Goal: Task Accomplishment & Management: Manage account settings

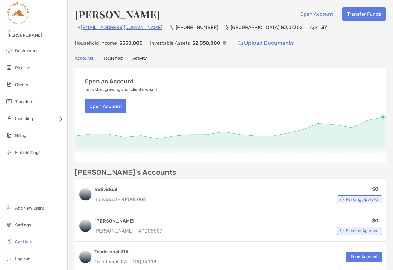
scroll to position [66, 0]
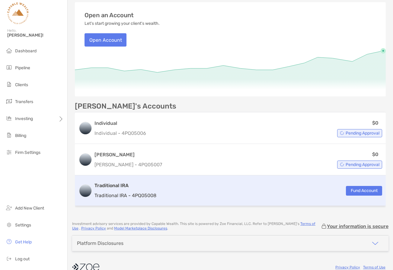
click at [169, 189] on div "Traditional IRA Traditional IRA - 4PQ05008 Fund Account" at bounding box center [230, 190] width 311 height 30
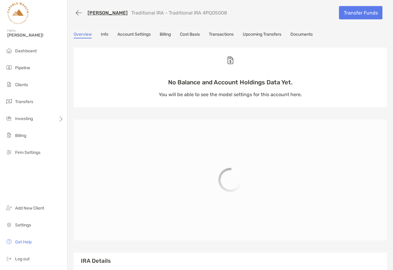
click at [167, 35] on link "Billing" at bounding box center [165, 35] width 11 height 7
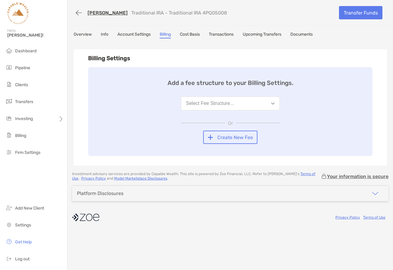
click at [258, 105] on button "Select Fee Structure..." at bounding box center [230, 103] width 99 height 14
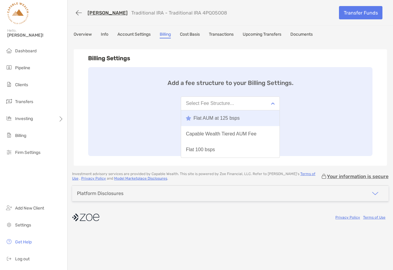
click at [231, 119] on div "Flat AUM at 125 bsps" at bounding box center [213, 117] width 54 height 5
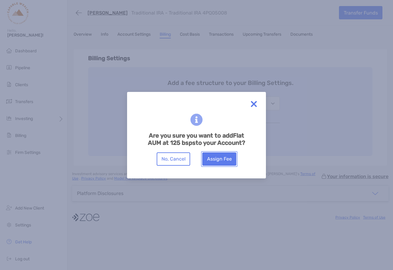
click at [221, 159] on button "Assign Fee" at bounding box center [219, 158] width 34 height 13
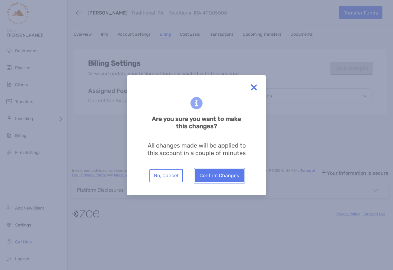
click at [217, 176] on button "Confirm Changes" at bounding box center [219, 175] width 49 height 13
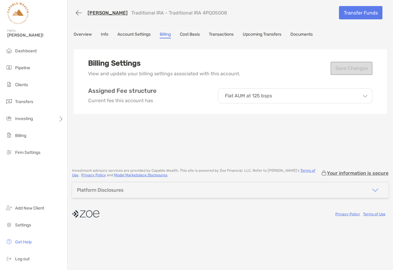
click at [99, 13] on link "[PERSON_NAME]" at bounding box center [108, 13] width 40 height 6
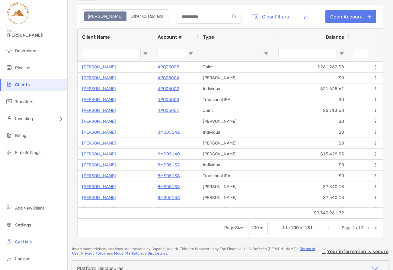
click at [113, 53] on input "Client Name Filter Input" at bounding box center [111, 54] width 59 height 10
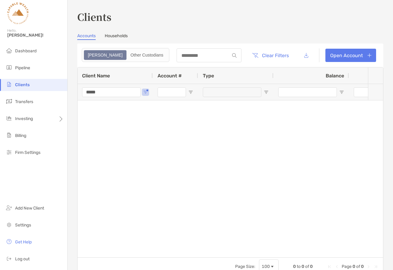
type input "*****"
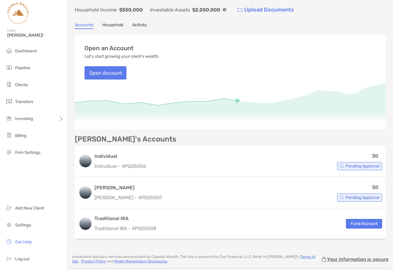
scroll to position [76, 0]
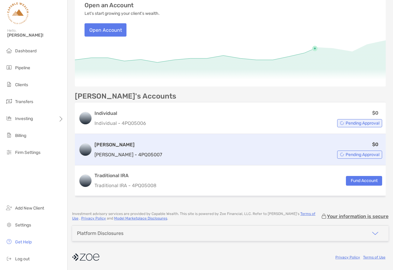
click at [110, 145] on h3 "[PERSON_NAME]" at bounding box center [128, 144] width 68 height 7
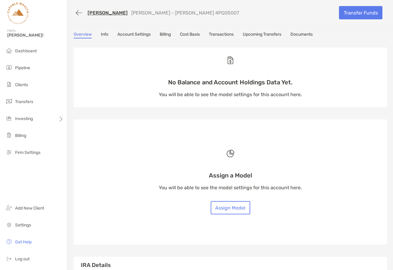
click at [165, 34] on link "Billing" at bounding box center [165, 35] width 11 height 7
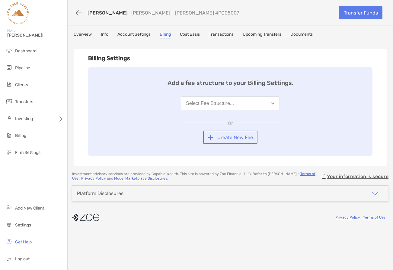
click at [235, 103] on button "Select Fee Structure..." at bounding box center [230, 103] width 99 height 14
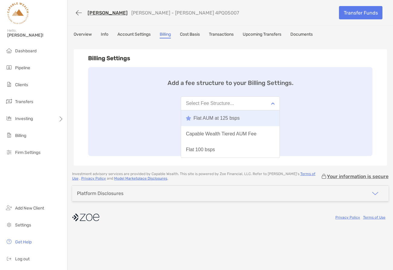
click at [235, 119] on div "Flat AUM at 125 bsps" at bounding box center [213, 117] width 54 height 5
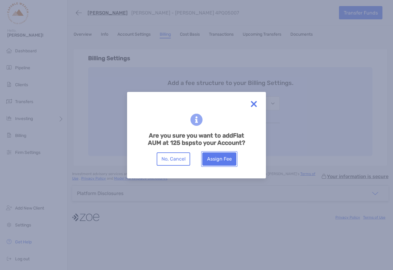
click at [223, 158] on button "Assign Fee" at bounding box center [219, 158] width 34 height 13
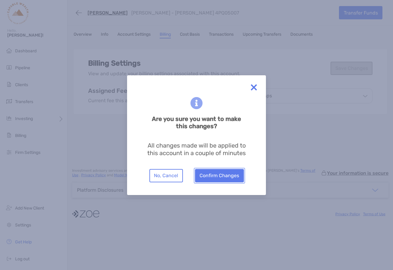
click at [217, 174] on button "Confirm Changes" at bounding box center [219, 175] width 49 height 13
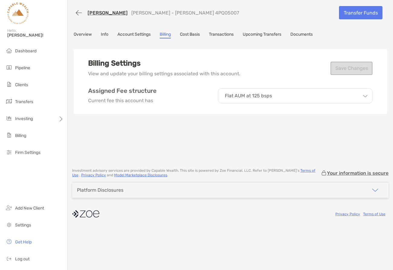
click at [103, 12] on link "[PERSON_NAME]" at bounding box center [108, 13] width 40 height 6
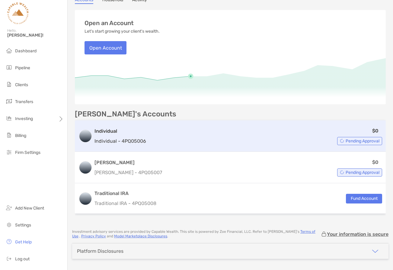
click at [114, 132] on h3 "Individual" at bounding box center [120, 130] width 52 height 7
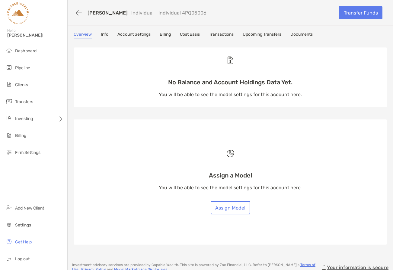
click at [168, 37] on link "Billing" at bounding box center [165, 35] width 11 height 7
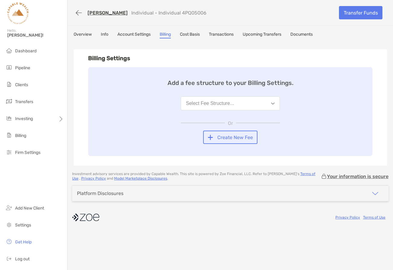
click at [225, 108] on button "Select Fee Structure..." at bounding box center [230, 103] width 99 height 14
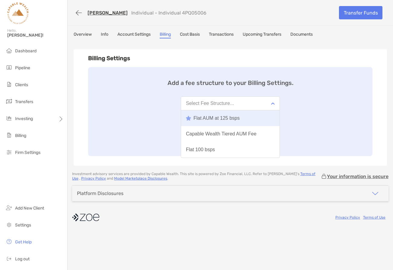
click at [225, 119] on div "Flat AUM at 125 bsps" at bounding box center [213, 117] width 54 height 5
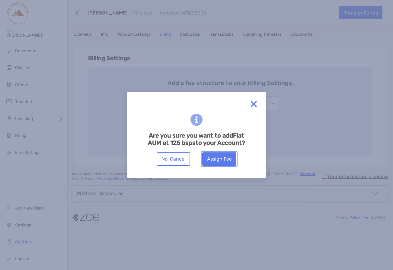
click at [223, 157] on button "Assign Fee" at bounding box center [219, 158] width 34 height 13
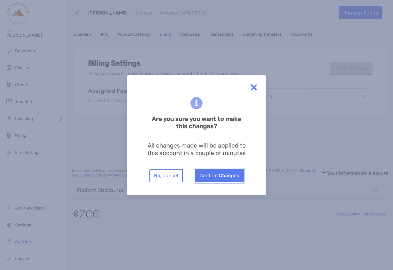
click at [213, 175] on button "Confirm Changes" at bounding box center [219, 175] width 49 height 13
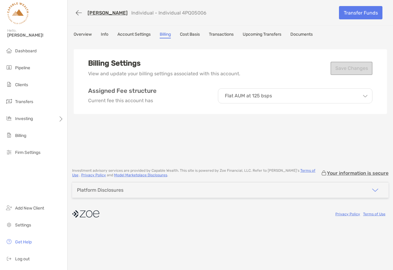
click at [102, 13] on link "[PERSON_NAME]" at bounding box center [108, 13] width 40 height 6
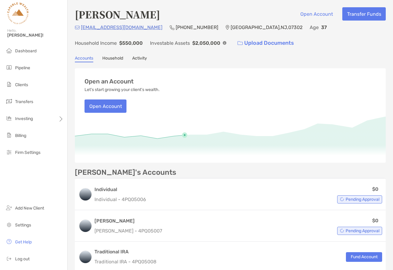
click at [142, 58] on link "Activity" at bounding box center [139, 59] width 15 height 7
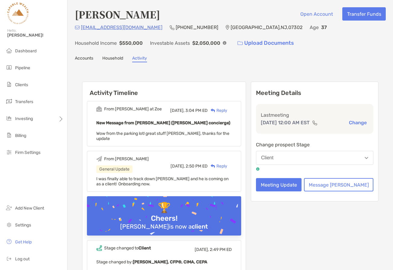
click at [260, 169] on img at bounding box center [258, 169] width 4 height 4
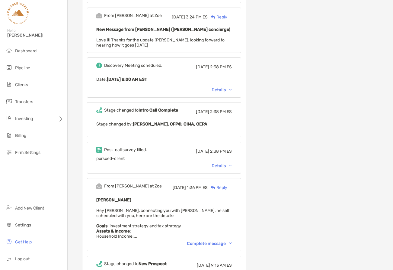
scroll to position [2093, 0]
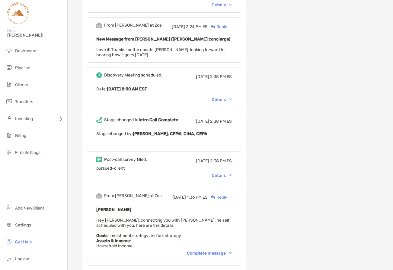
click at [232, 250] on div "Complete message" at bounding box center [209, 252] width 45 height 5
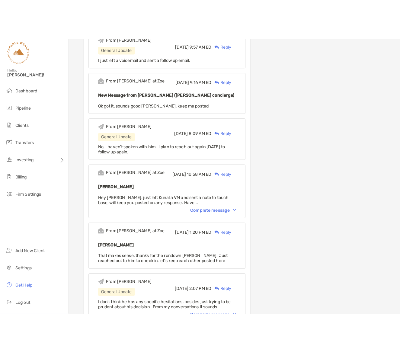
scroll to position [0, 0]
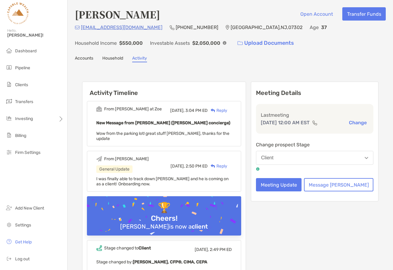
click at [110, 58] on link "Household" at bounding box center [112, 59] width 21 height 7
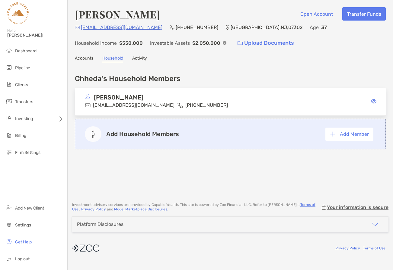
click at [81, 57] on link "Accounts" at bounding box center [84, 59] width 18 height 7
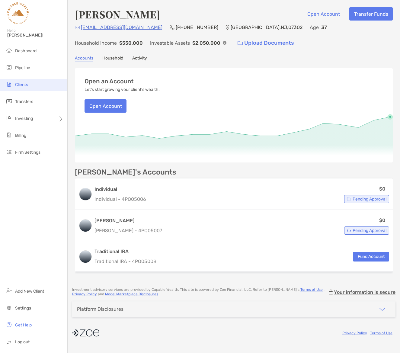
click at [24, 85] on span "Clients" at bounding box center [21, 84] width 13 height 5
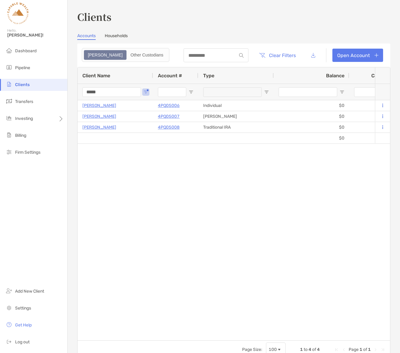
click at [108, 89] on input "*****" at bounding box center [111, 92] width 59 height 10
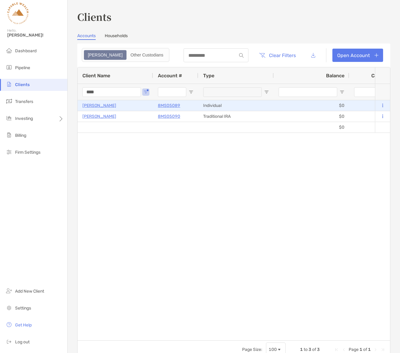
type input "****"
click at [107, 106] on p "[PERSON_NAME]" at bounding box center [99, 106] width 34 height 8
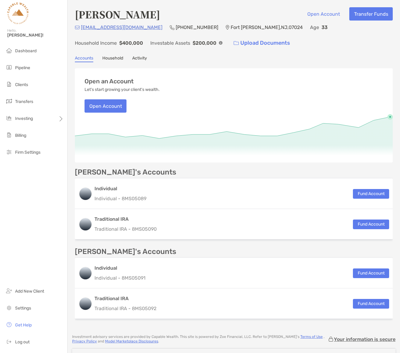
click at [111, 56] on link "Household" at bounding box center [112, 59] width 21 height 7
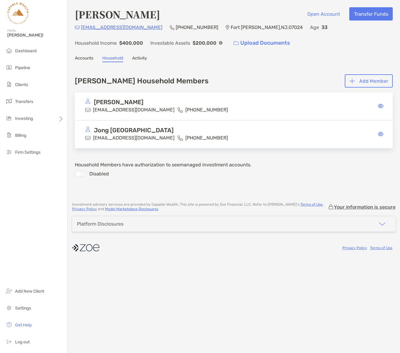
drag, startPoint x: 244, startPoint y: 107, endPoint x: 180, endPoint y: 107, distance: 64.3
click at [243, 107] on div "[PERSON_NAME] [EMAIL_ADDRESS][DOMAIN_NAME] [PHONE_NUMBER]" at bounding box center [234, 106] width 318 height 28
click at [380, 105] on icon at bounding box center [380, 106] width 5 height 5
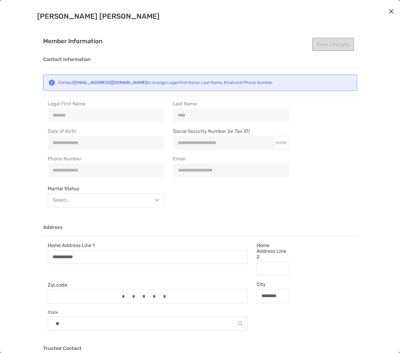
type input "**********"
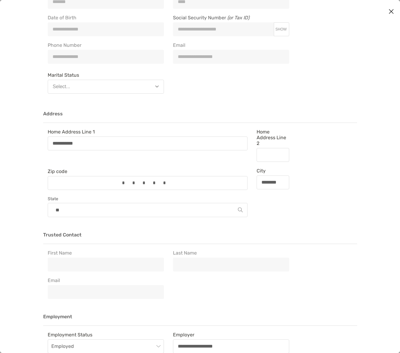
scroll to position [115, 0]
